Goal: Information Seeking & Learning: Find specific fact

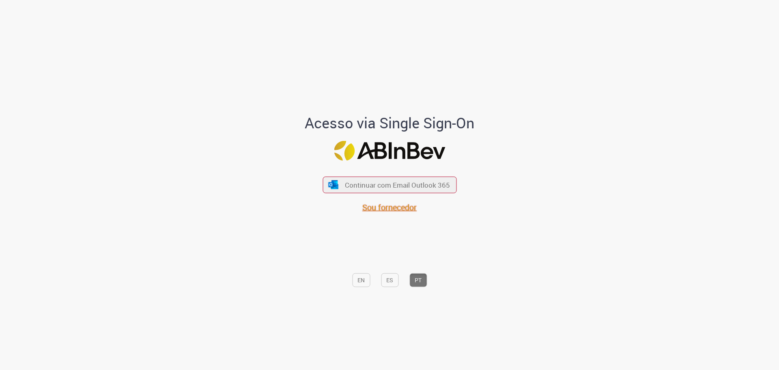
click at [389, 209] on span "Sou fornecedor" at bounding box center [389, 207] width 54 height 11
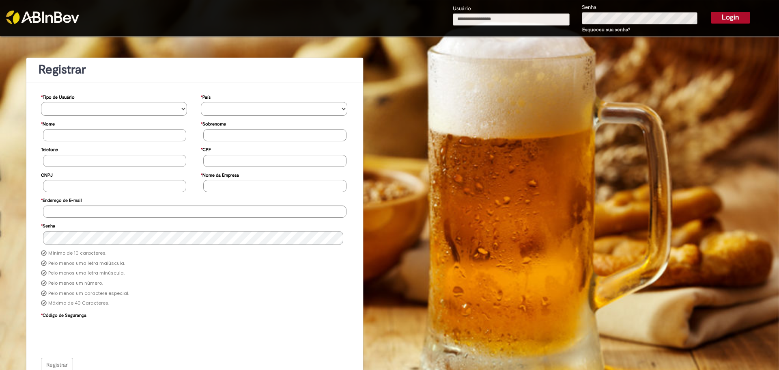
click at [482, 17] on input "Usuário" at bounding box center [511, 19] width 117 height 12
type input "**********"
click at [711, 21] on button "Login" at bounding box center [730, 17] width 39 height 11
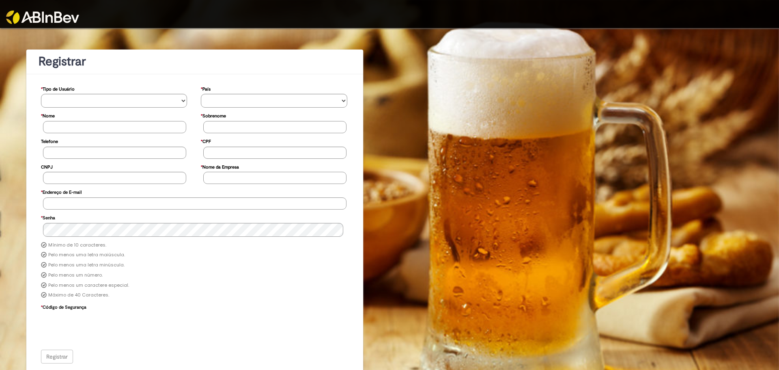
click at [78, 17] on img at bounding box center [42, 17] width 73 height 13
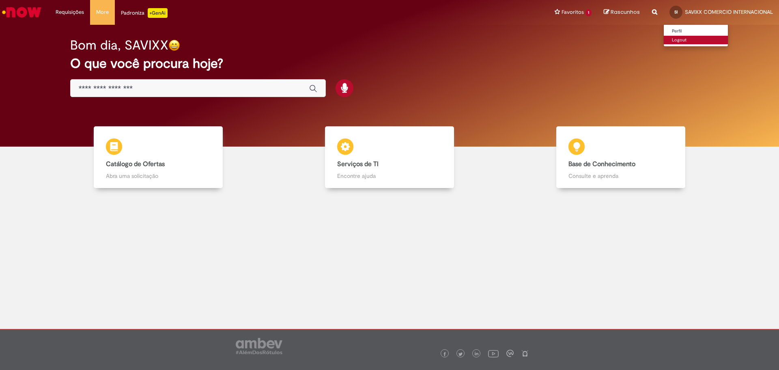
click at [681, 38] on link "Logout" at bounding box center [696, 40] width 64 height 9
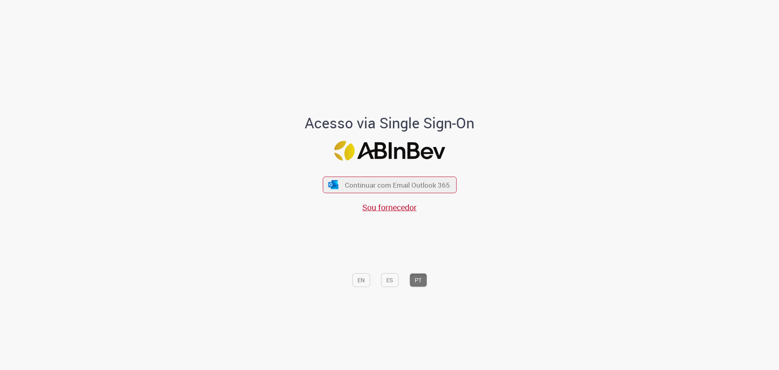
click at [378, 200] on div "Continuar com Email Outlook 365 Sou fornecedor" at bounding box center [390, 190] width 134 height 45
click at [379, 206] on span "Sou fornecedor" at bounding box center [389, 207] width 54 height 11
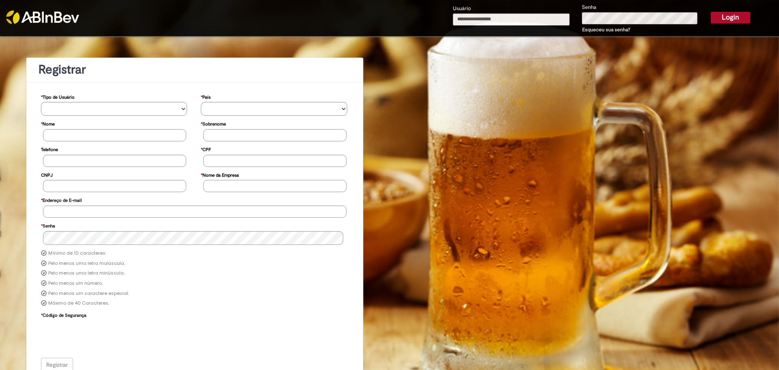
click at [470, 18] on input "Usuário" at bounding box center [511, 19] width 117 height 12
type input "**********"
click at [508, 20] on input "**********" at bounding box center [511, 19] width 117 height 12
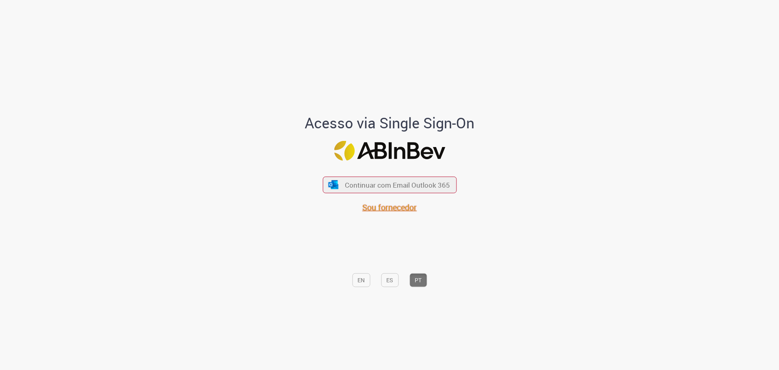
click at [402, 211] on span "Sou fornecedor" at bounding box center [389, 207] width 54 height 11
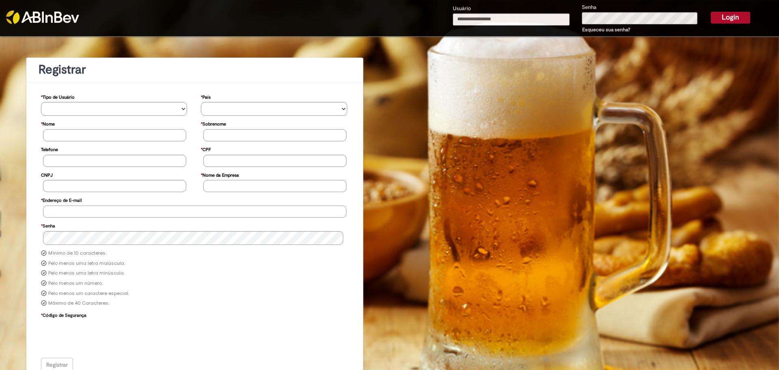
type input "**********"
click at [719, 20] on button "Login" at bounding box center [730, 17] width 39 height 11
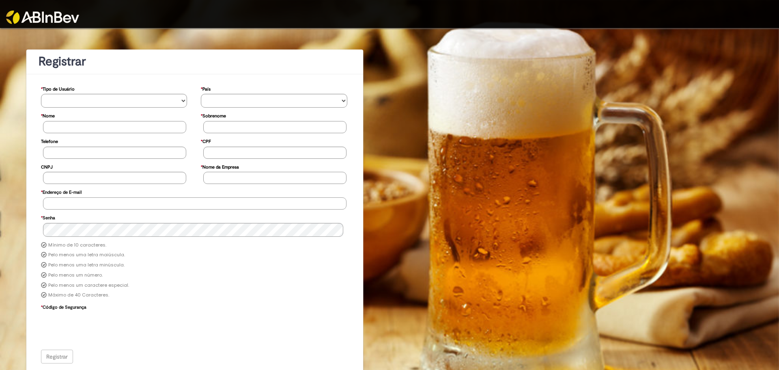
type input "**********"
click at [43, 21] on img at bounding box center [42, 17] width 73 height 13
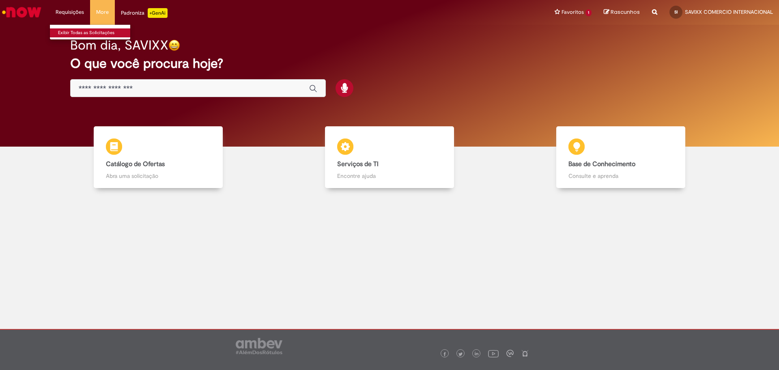
click at [82, 32] on link "Exibir Todas as Solicitações" at bounding box center [94, 32] width 89 height 9
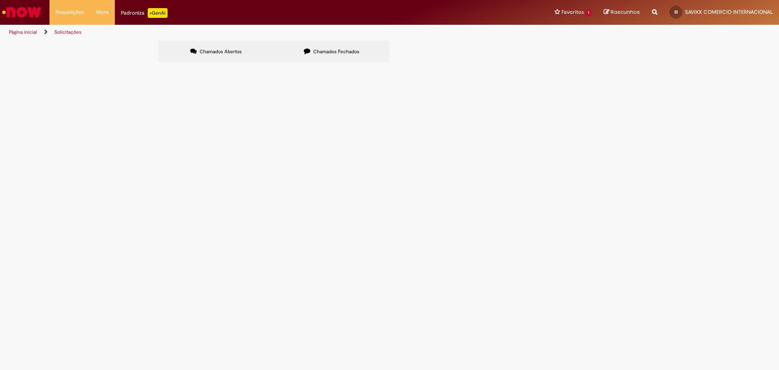
click at [309, 54] on label "Chamados Fechados" at bounding box center [332, 52] width 116 height 22
click at [0, 0] on input "Pesquisar" at bounding box center [0, 0] width 0 height 0
paste input "*********"
type input "*********"
click at [0, 0] on button "Pesquisar" at bounding box center [0, 0] width 0 height 0
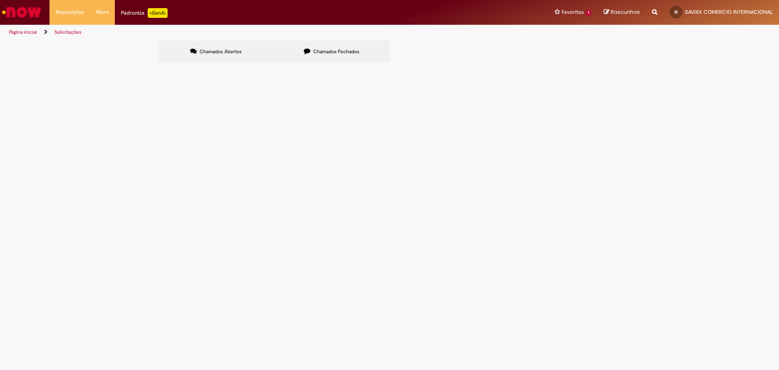
click at [0, 0] on span "Solucionado" at bounding box center [0, 0] width 0 height 0
click at [0, 0] on span "Distribuicão e Transferência & Pó e Palha" at bounding box center [0, 0] width 0 height 0
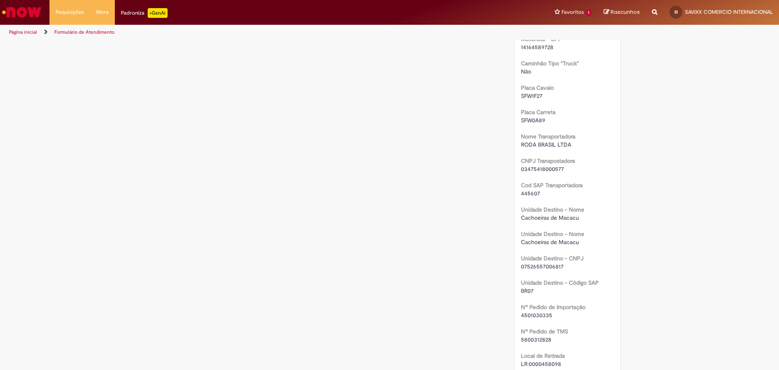
scroll to position [818, 0]
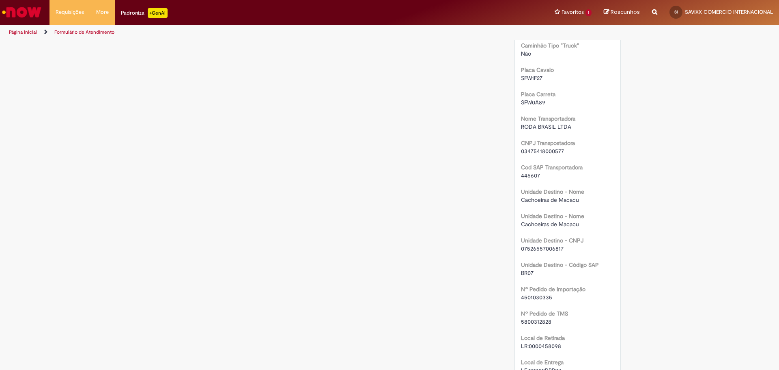
click at [527, 269] on span "BR07" at bounding box center [527, 272] width 13 height 7
copy span "BR07"
click at [546, 220] on span "Cachoeiras de Macacu" at bounding box center [550, 223] width 58 height 7
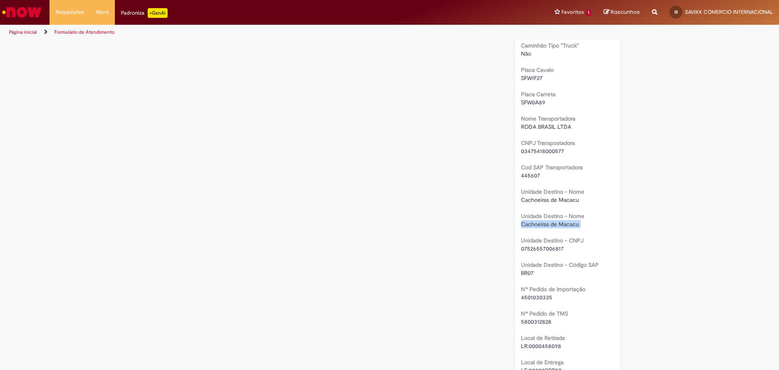
click at [546, 220] on span "Cachoeiras de Macacu" at bounding box center [550, 223] width 58 height 7
copy div "Cachoeiras de Macacu"
click at [570, 237] on b "Unidade Destino - CNPJ" at bounding box center [552, 240] width 62 height 7
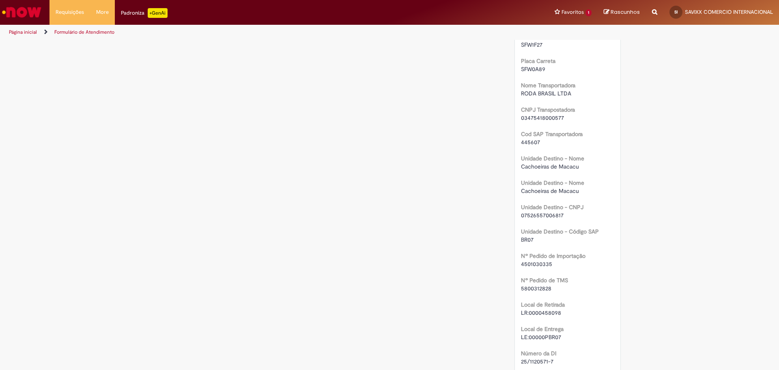
scroll to position [866, 0]
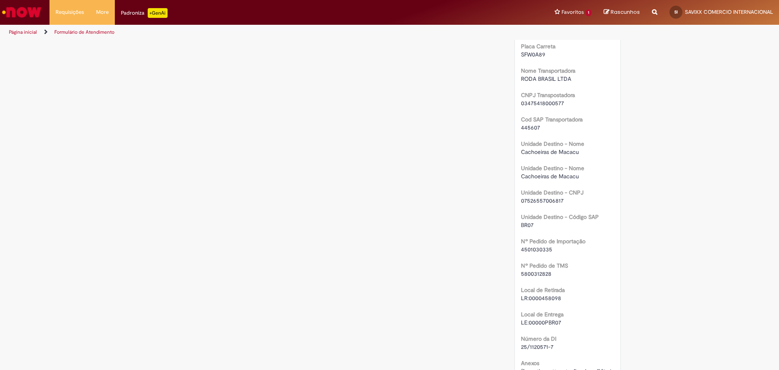
click at [535, 245] on span "4501030335" at bounding box center [536, 248] width 31 height 7
copy span "4501030335"
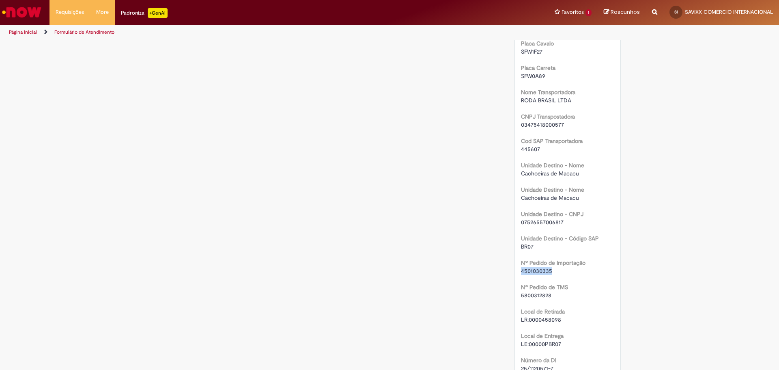
scroll to position [825, 0]
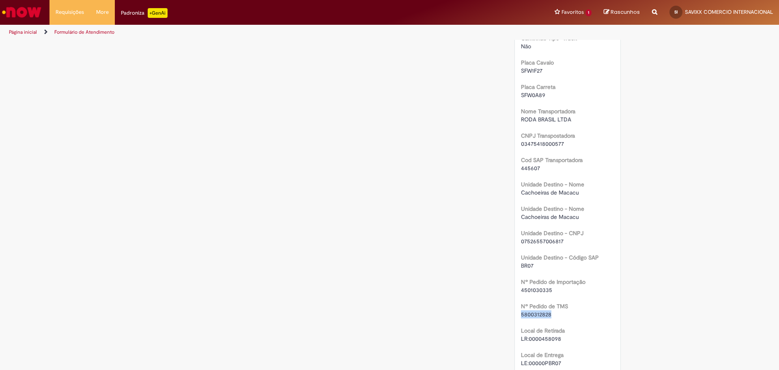
drag, startPoint x: 772, startPoint y: 286, endPoint x: 776, endPoint y: 301, distance: 15.2
click at [776, 304] on section "Formulário de Atendimento Verificar Código de Barras Aguardando Aprovação Aguar…" at bounding box center [389, 205] width 779 height 330
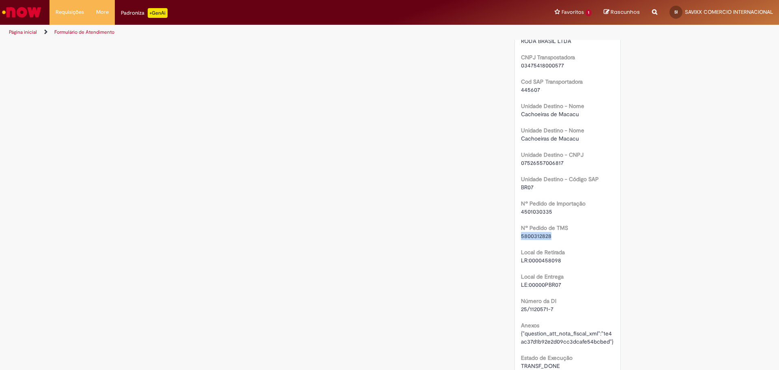
scroll to position [912, 0]
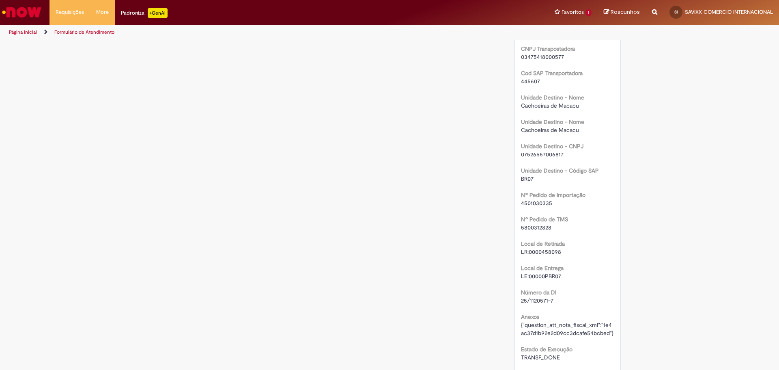
drag, startPoint x: 714, startPoint y: 312, endPoint x: 587, endPoint y: 303, distance: 126.5
click at [530, 297] on span "25/1120571-7" at bounding box center [537, 300] width 32 height 7
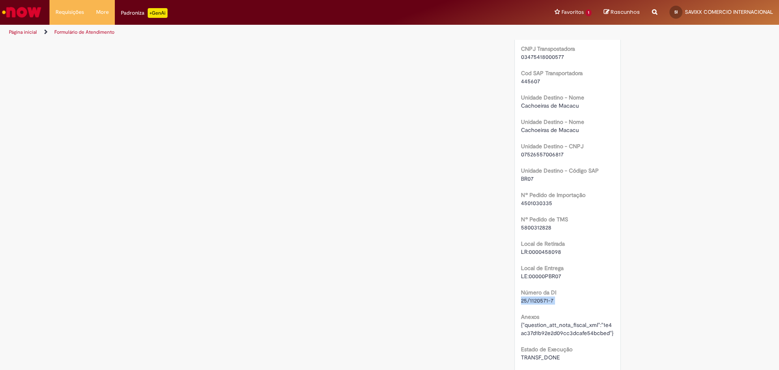
copy div "25/1120571-7"
